Goal: Navigation & Orientation: Find specific page/section

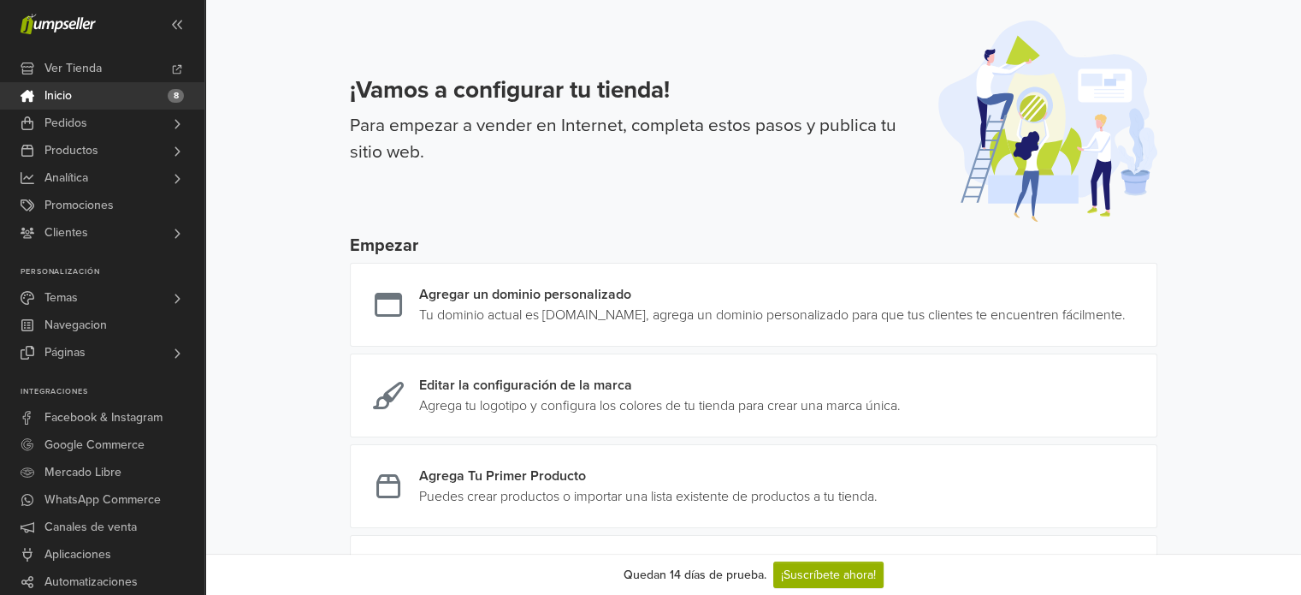
click at [754, 18] on div "¡Vamos a configurar tu tienda! Para empezar a vender en Internet, completa esto…" at bounding box center [753, 111] width 849 height 222
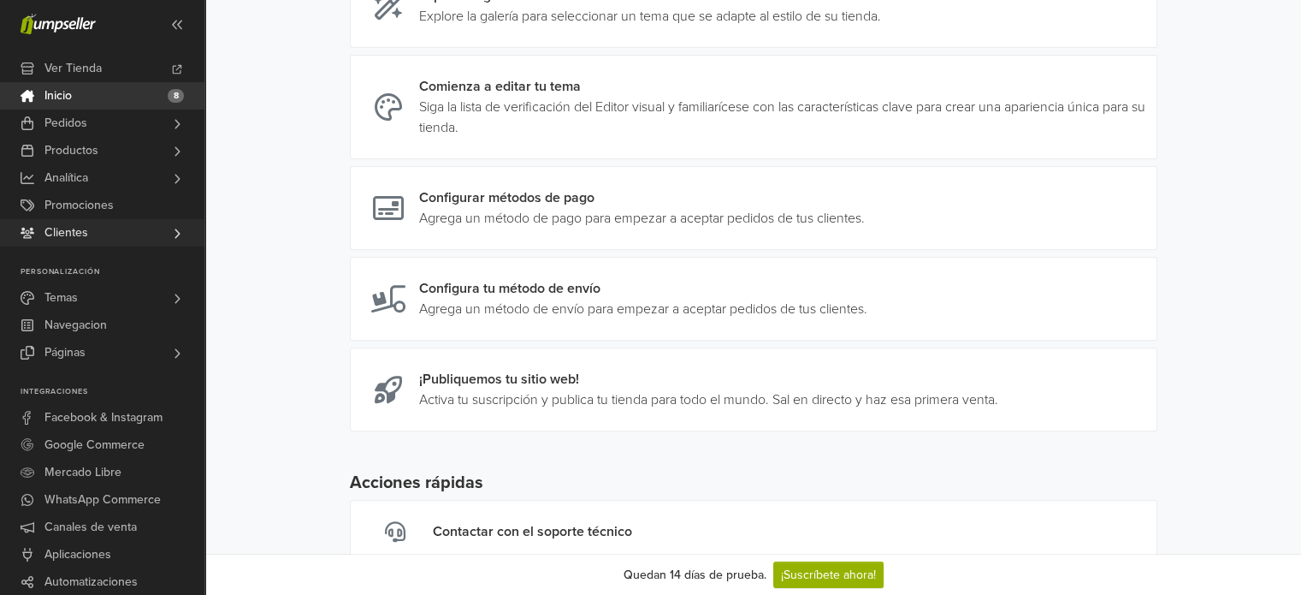
scroll to position [561, 0]
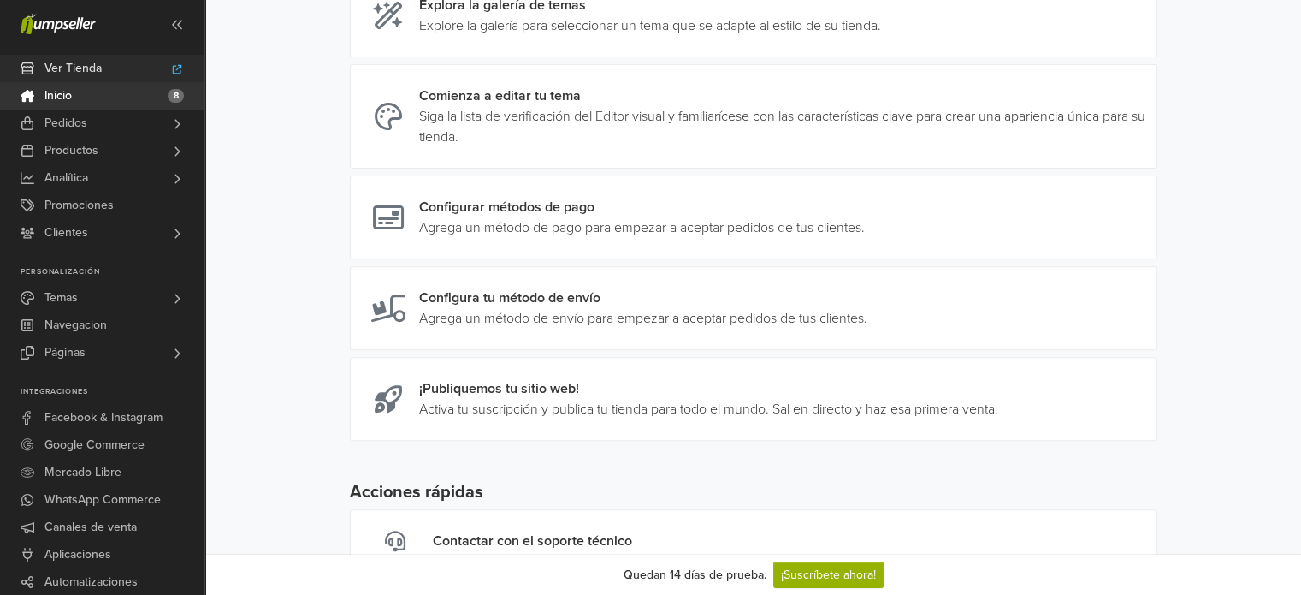
click at [145, 67] on link "Ver Tienda" at bounding box center [102, 68] width 204 height 27
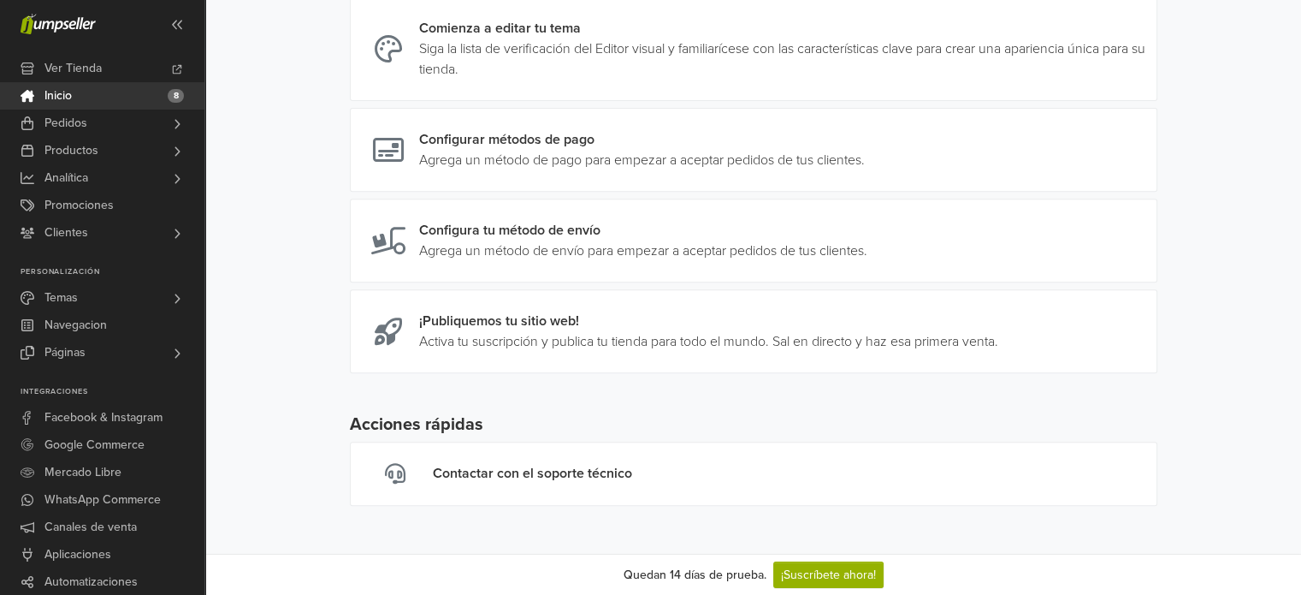
scroll to position [647, 0]
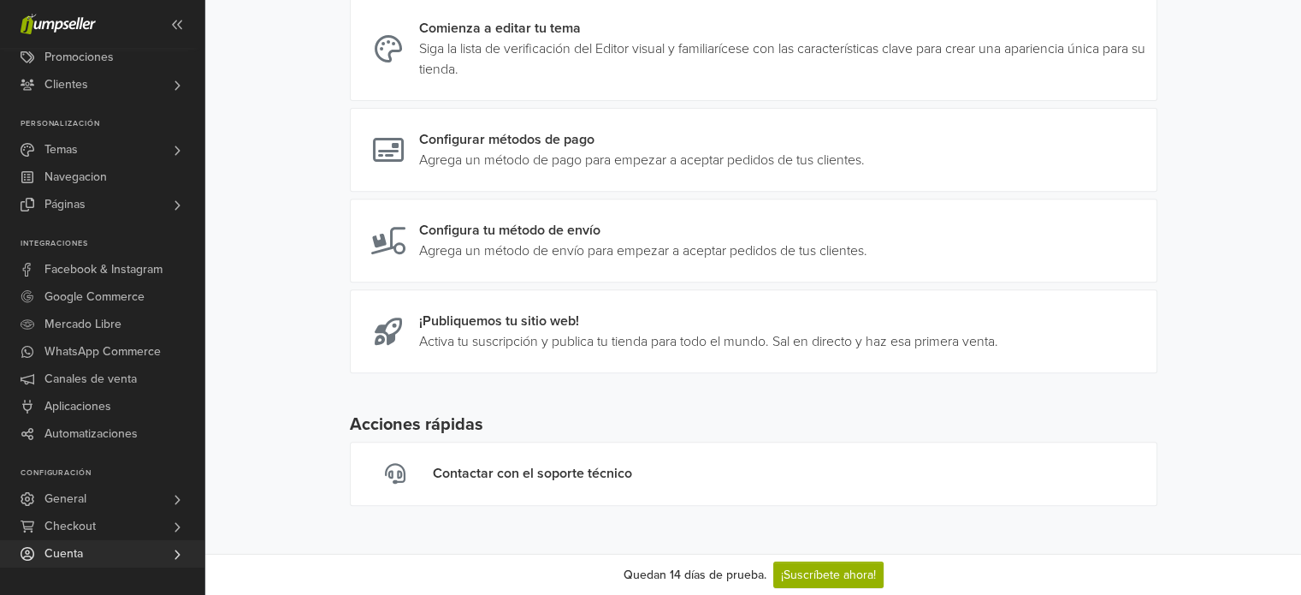
click at [131, 543] on link "Cuenta" at bounding box center [102, 553] width 204 height 27
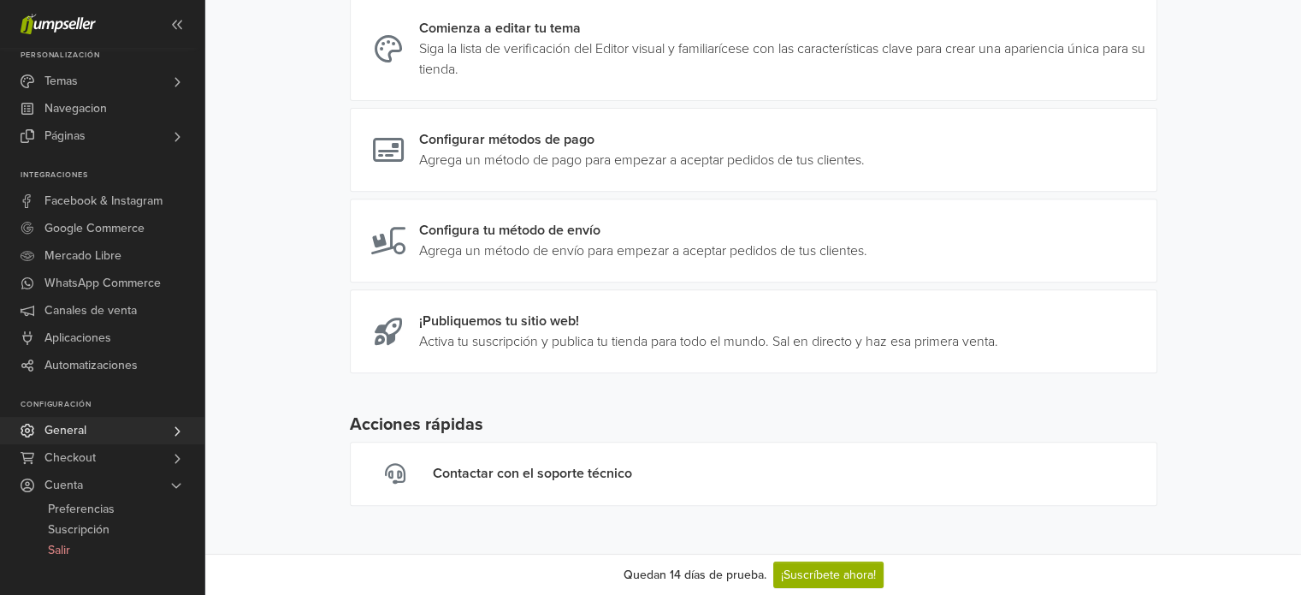
click at [126, 435] on link "General" at bounding box center [102, 430] width 204 height 27
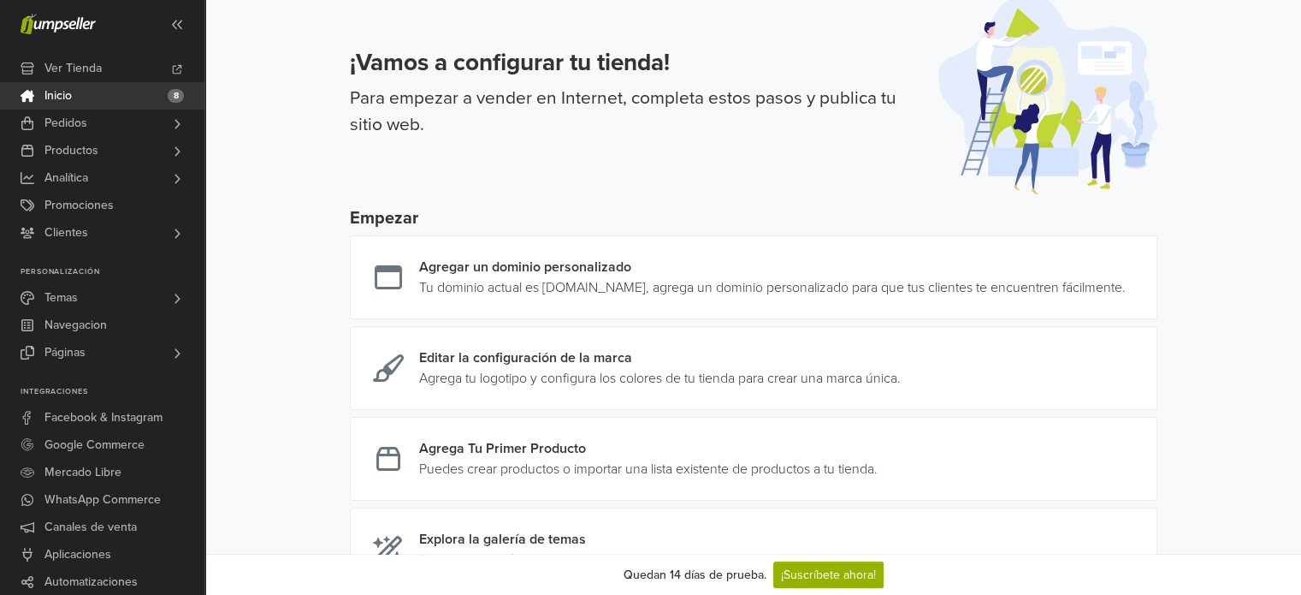
scroll to position [0, 0]
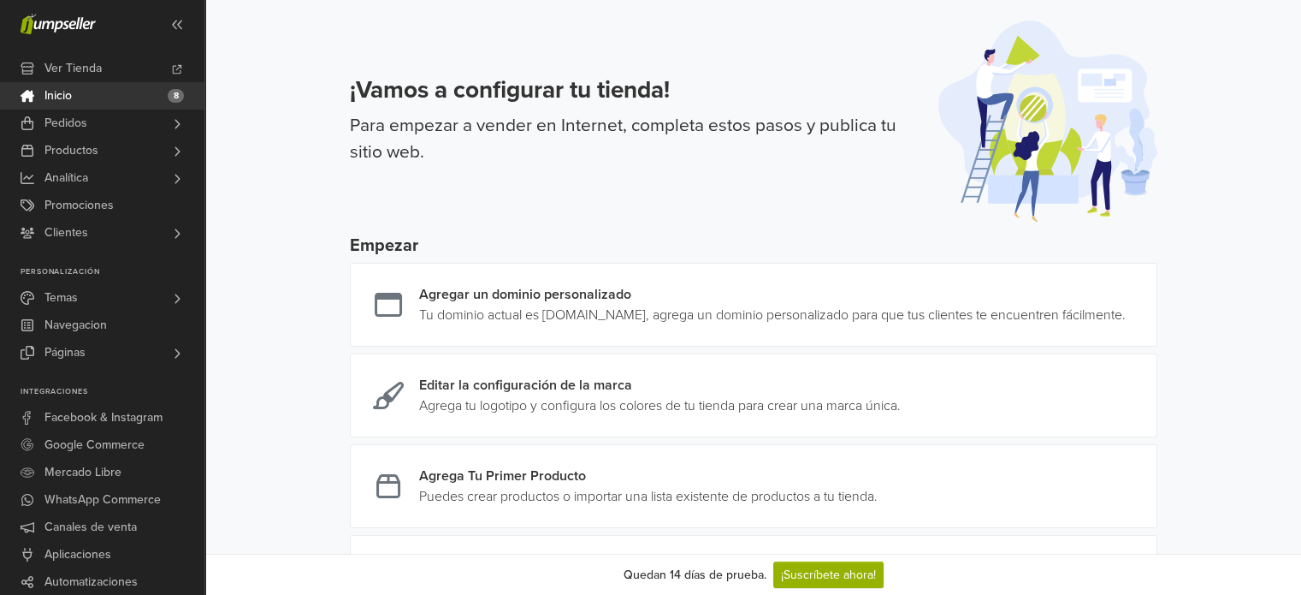
click at [69, 21] on icon at bounding box center [58, 24] width 75 height 21
click at [165, 27] on span at bounding box center [176, 23] width 27 height 27
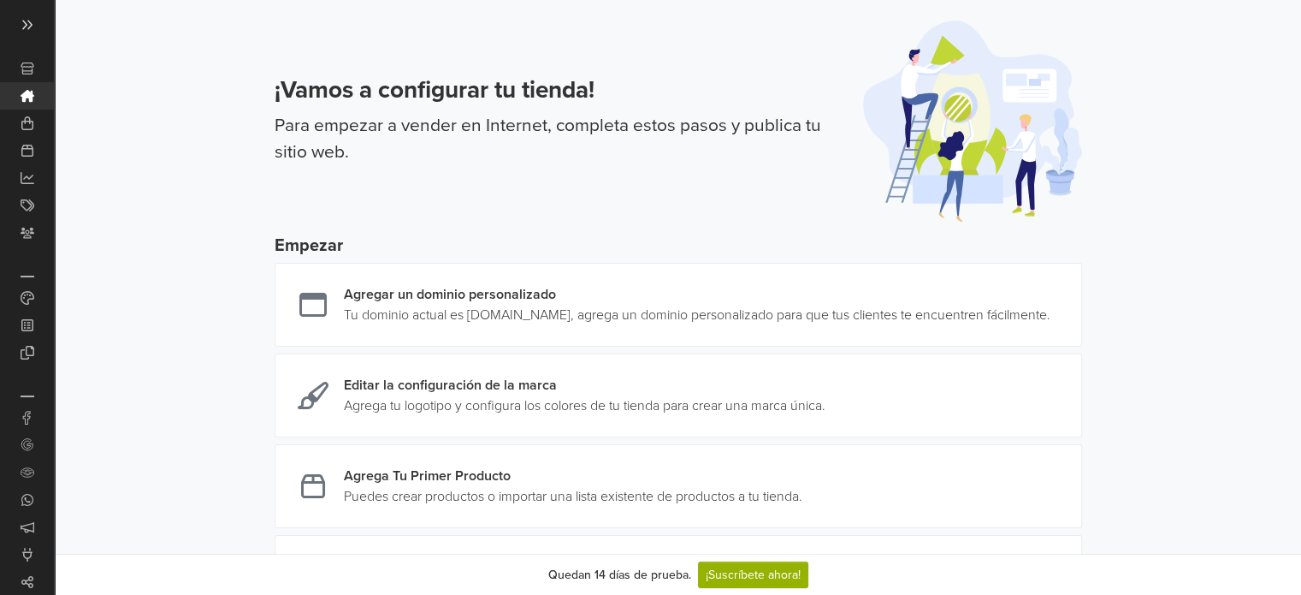
click at [28, 20] on icon at bounding box center [28, 25] width 14 height 14
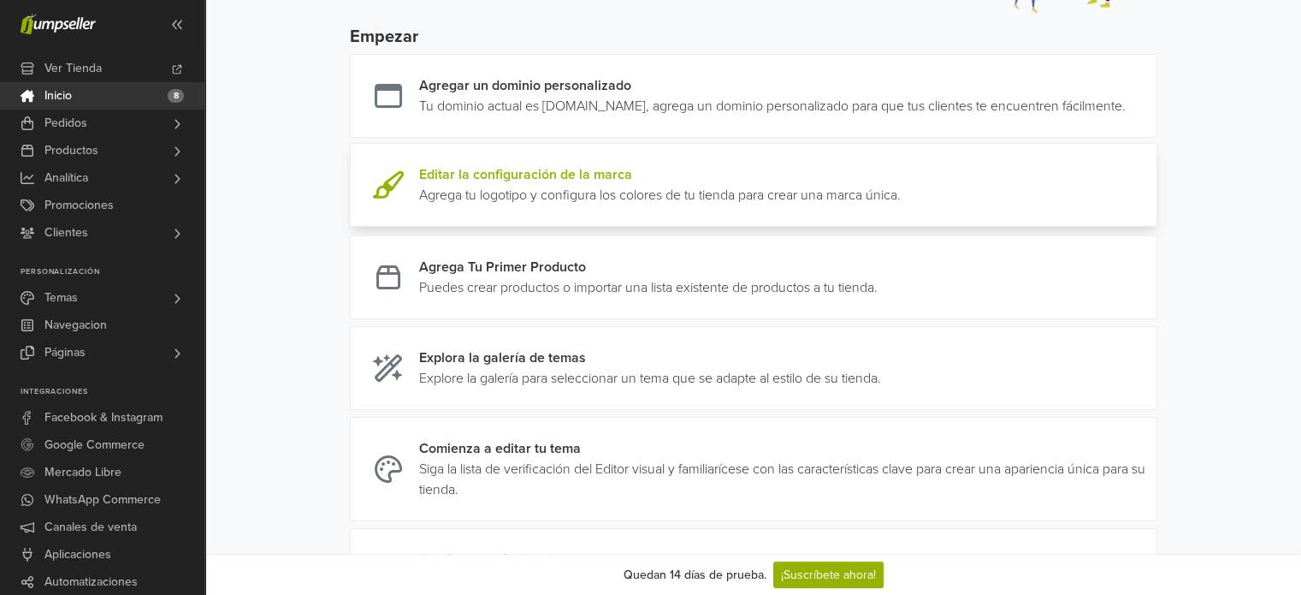
scroll to position [257, 0]
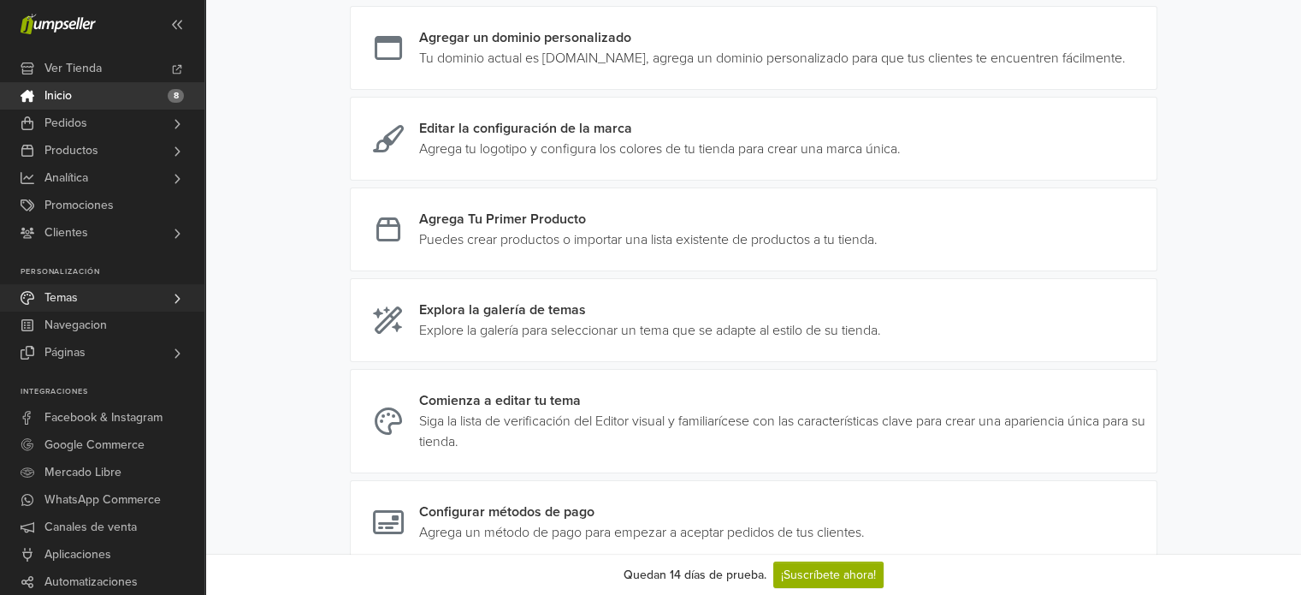
click at [155, 297] on link "Temas" at bounding box center [102, 297] width 204 height 27
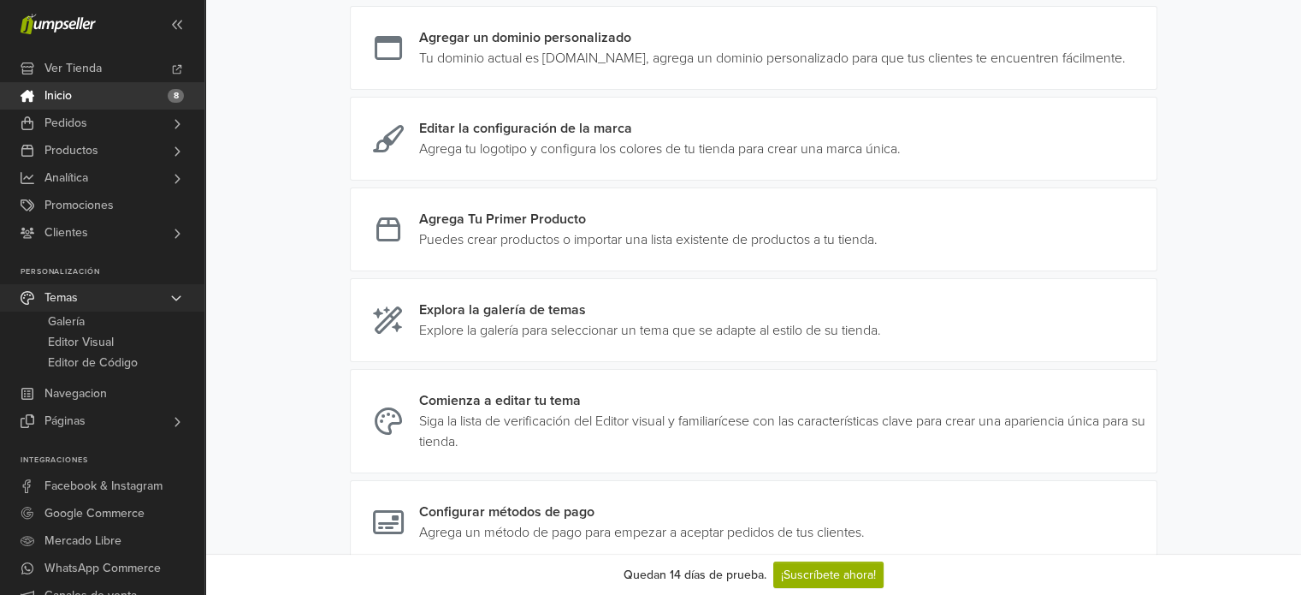
click at [161, 291] on link "Temas" at bounding box center [102, 297] width 204 height 27
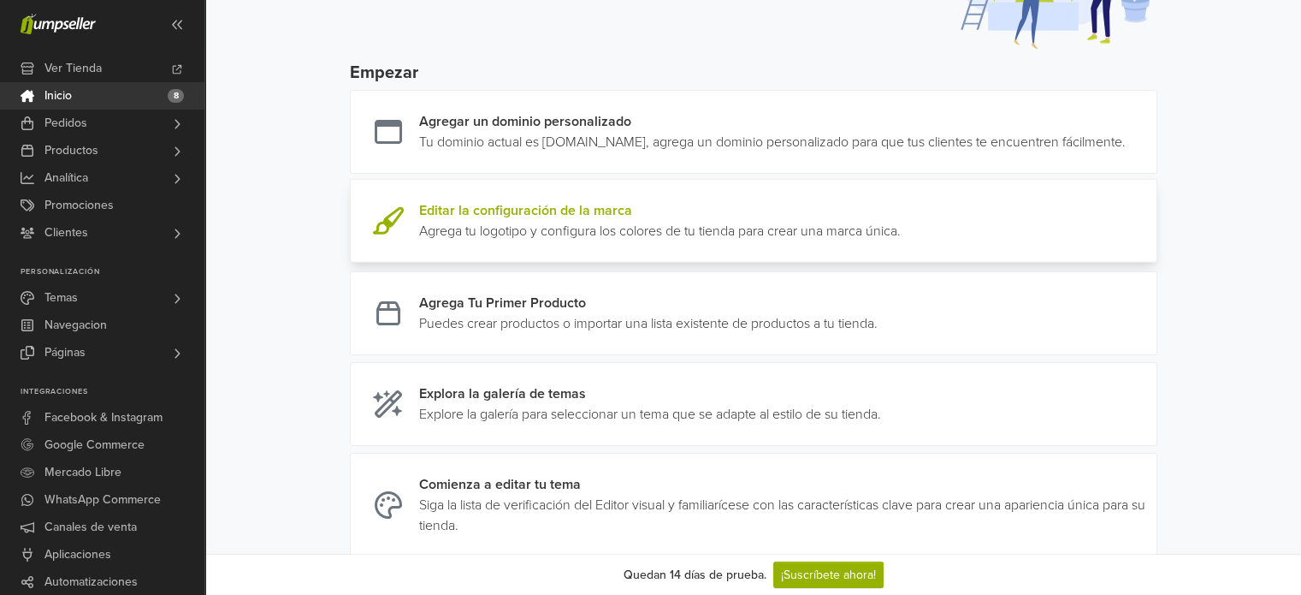
scroll to position [171, 0]
click at [901, 243] on link at bounding box center [901, 222] width 0 height 41
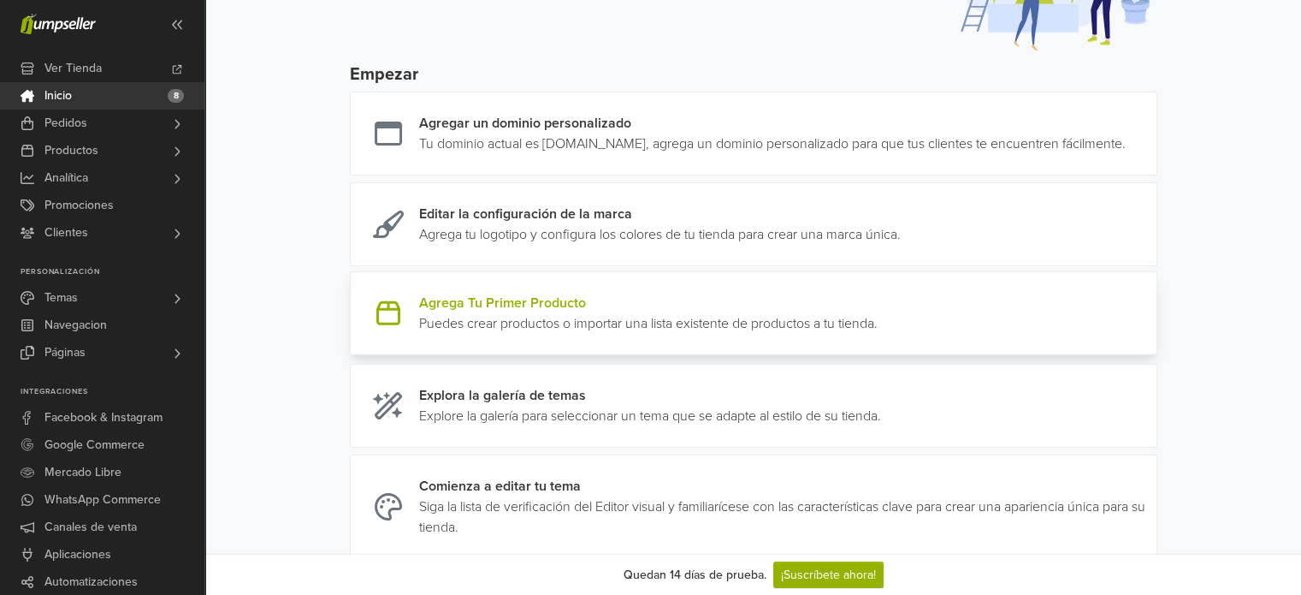
click at [878, 317] on link at bounding box center [878, 313] width 0 height 41
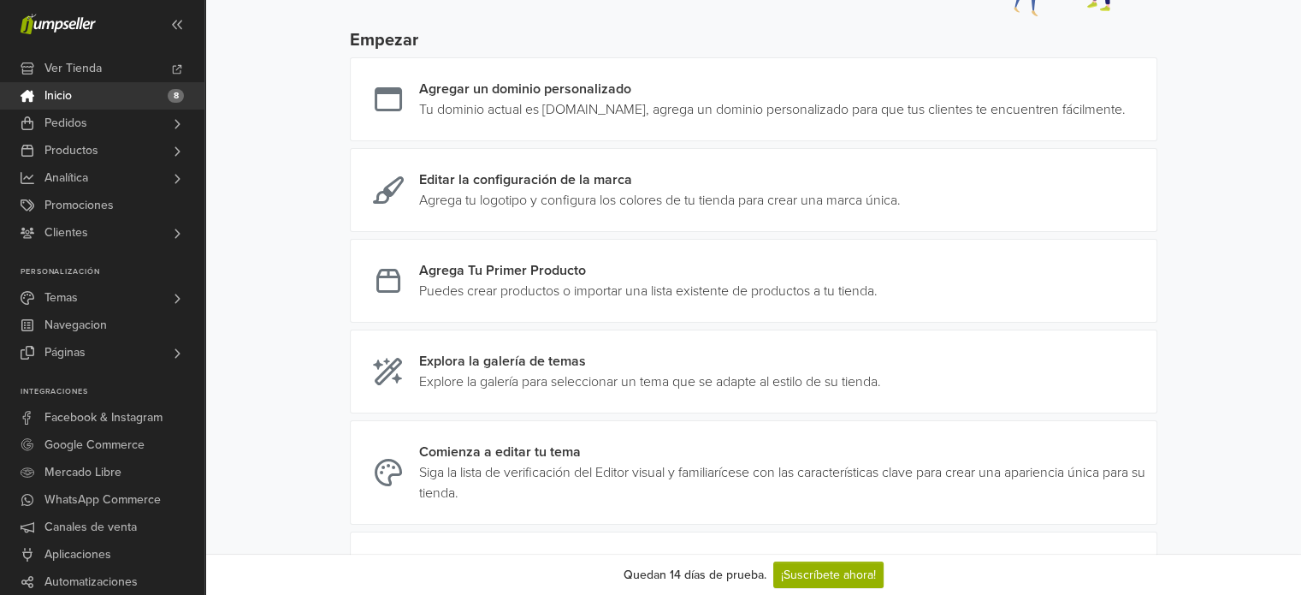
scroll to position [0, 0]
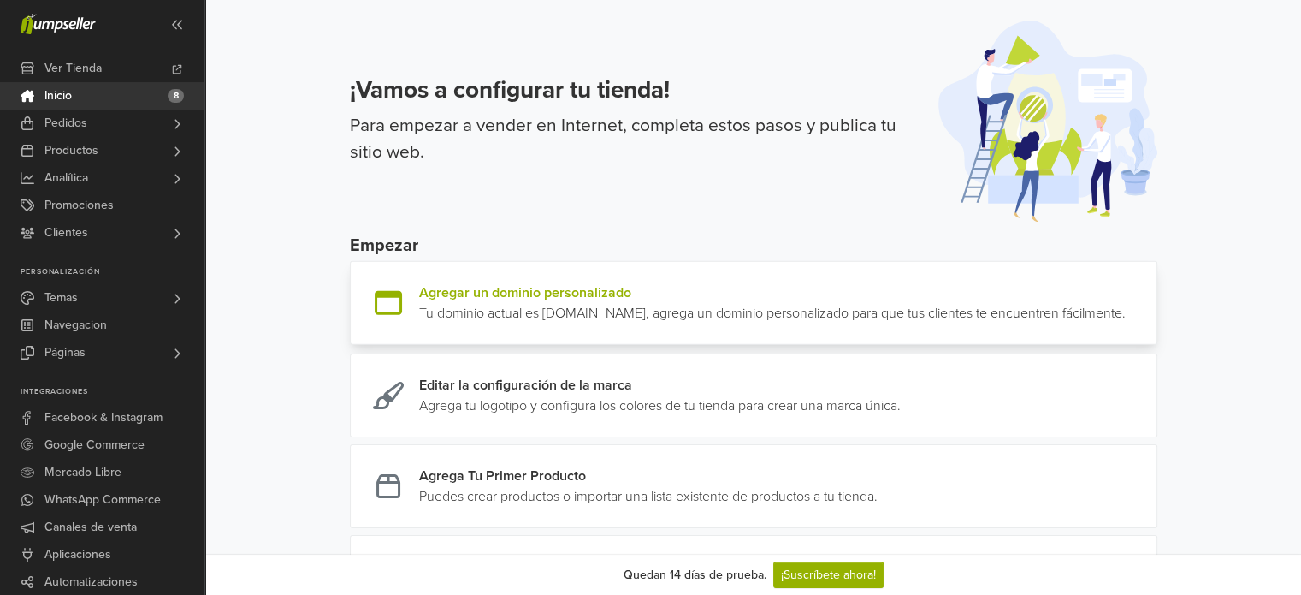
click at [1126, 323] on link at bounding box center [1126, 302] width 0 height 41
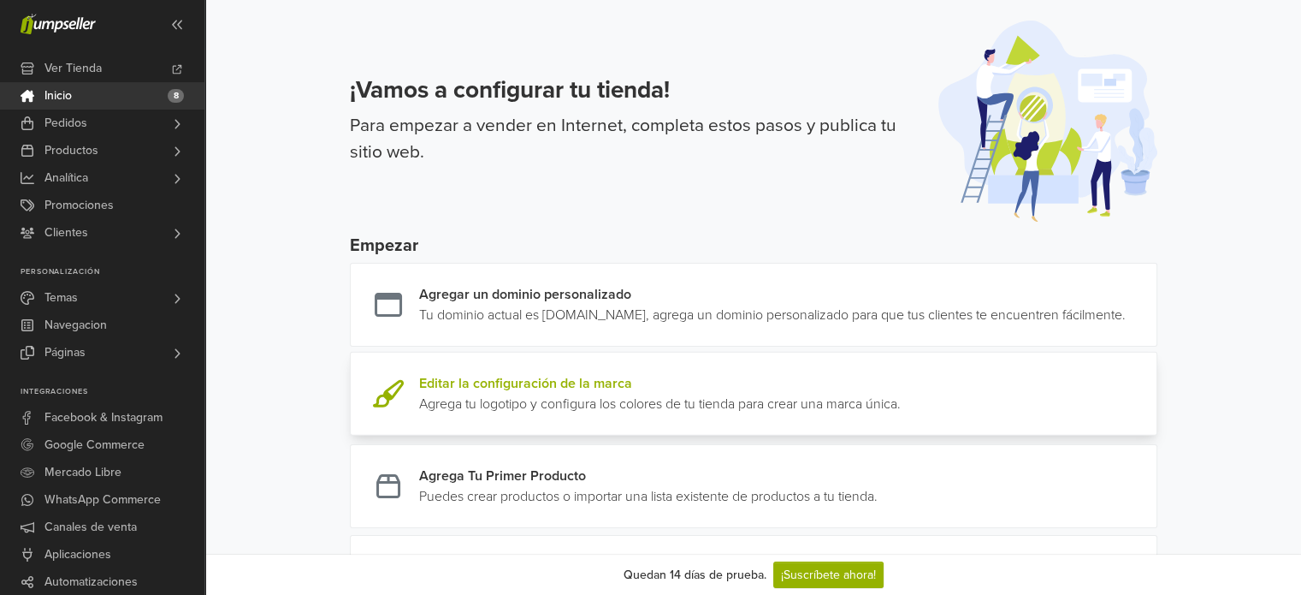
click at [901, 397] on link at bounding box center [901, 393] width 0 height 41
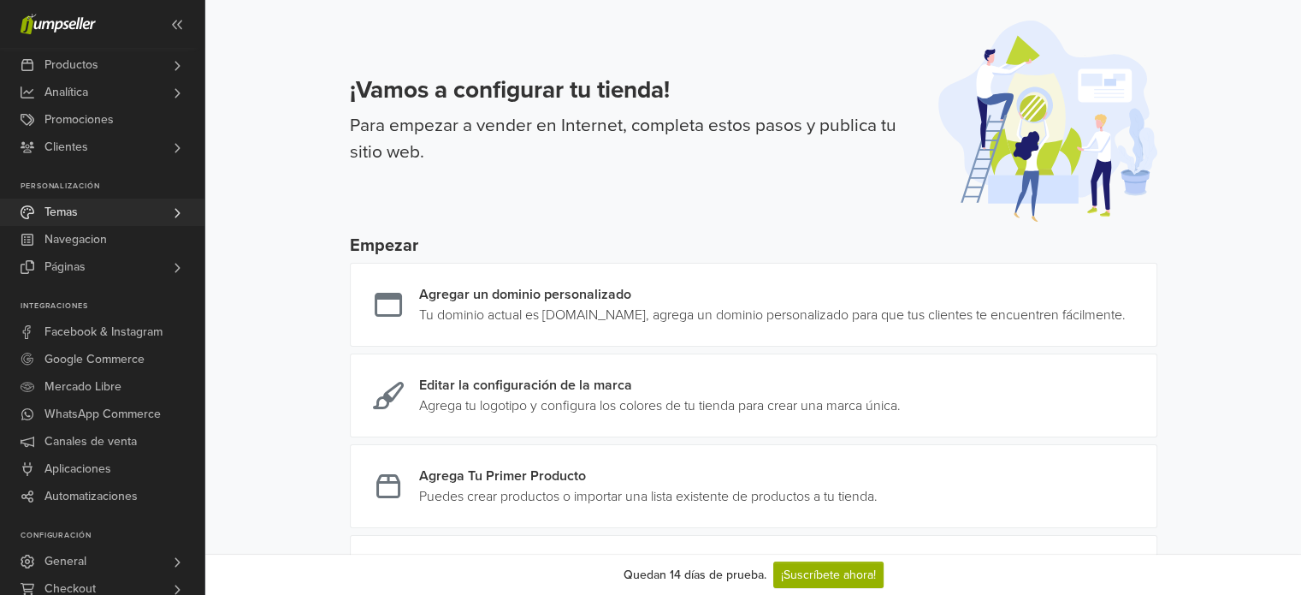
click at [104, 213] on link "Temas" at bounding box center [102, 211] width 204 height 27
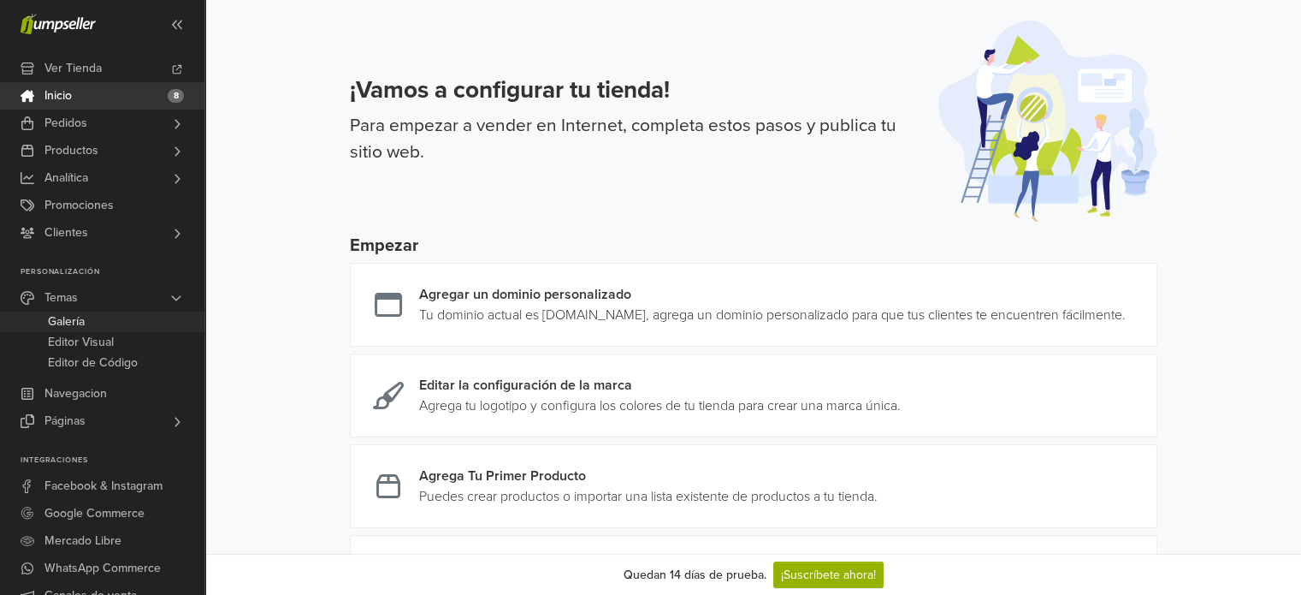
click at [99, 323] on link "Galería" at bounding box center [102, 321] width 204 height 21
